Goal: Complete application form: Complete application form

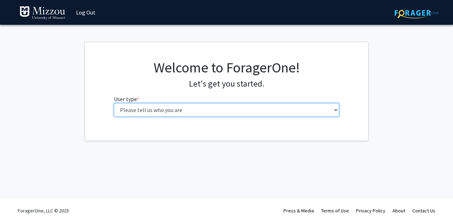
click at [189, 110] on select "Please tell us who you are Undergraduate Student Master's Student Doctoral Cand…" at bounding box center [226, 109] width 225 height 13
select select "5: faculty"
click at [114, 103] on select "Please tell us who you are Undergraduate Student Master's Student Doctoral Cand…" at bounding box center [226, 109] width 225 height 13
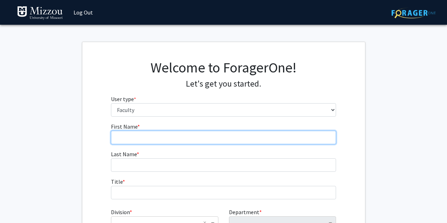
click at [155, 142] on input "First Name * required" at bounding box center [223, 137] width 225 height 13
type input "[PERSON_NAME]"
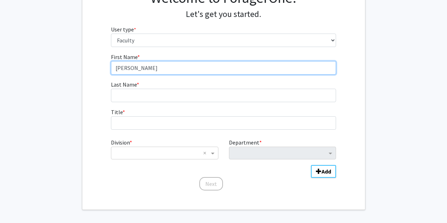
scroll to position [70, 0]
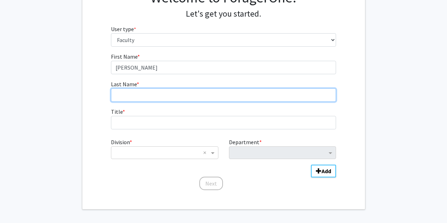
click at [139, 99] on input "Last Name * required" at bounding box center [223, 94] width 225 height 13
type input "Meinertz"
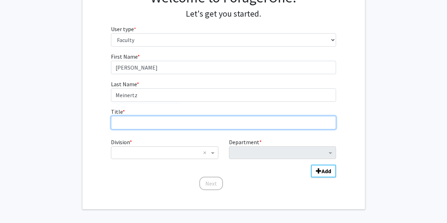
click at [145, 123] on input "Title * required" at bounding box center [223, 122] width 225 height 13
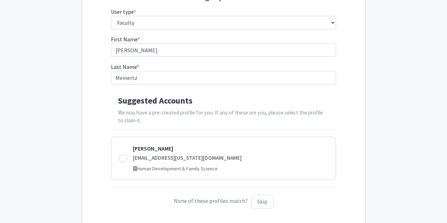
scroll to position [91, 0]
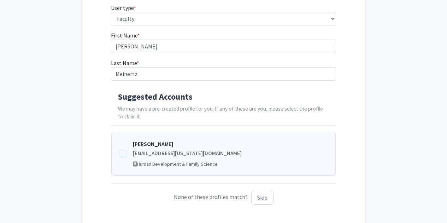
click at [191, 148] on div "[PERSON_NAME]" at bounding box center [231, 144] width 196 height 8
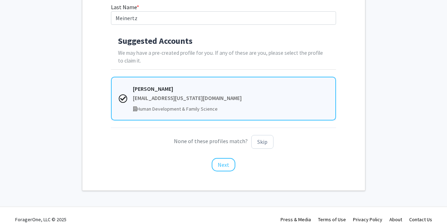
scroll to position [156, 0]
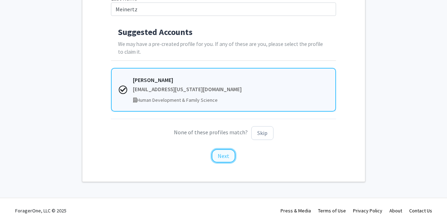
click at [222, 154] on button "Next" at bounding box center [224, 155] width 24 height 13
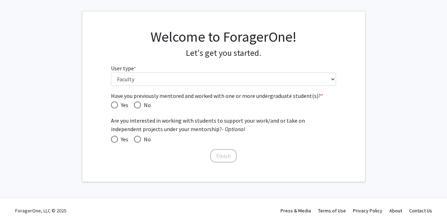
scroll to position [0, 0]
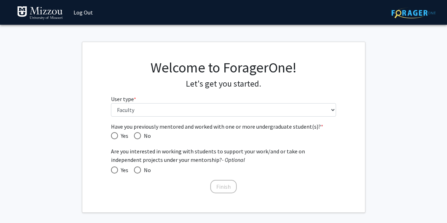
click at [111, 136] on span "Have you previously mentored and worked with one or more undergraduate student(…" at bounding box center [114, 135] width 7 height 7
click at [111, 136] on input "Yes" at bounding box center [114, 135] width 7 height 7
radio input "true"
click at [120, 173] on span "Yes" at bounding box center [123, 170] width 10 height 8
click at [118, 173] on input "Yes" at bounding box center [114, 170] width 7 height 7
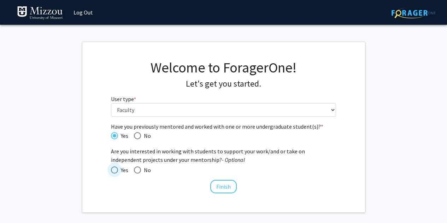
radio input "true"
click at [227, 189] on button "Finish" at bounding box center [223, 186] width 27 height 13
